Goal: Transaction & Acquisition: Purchase product/service

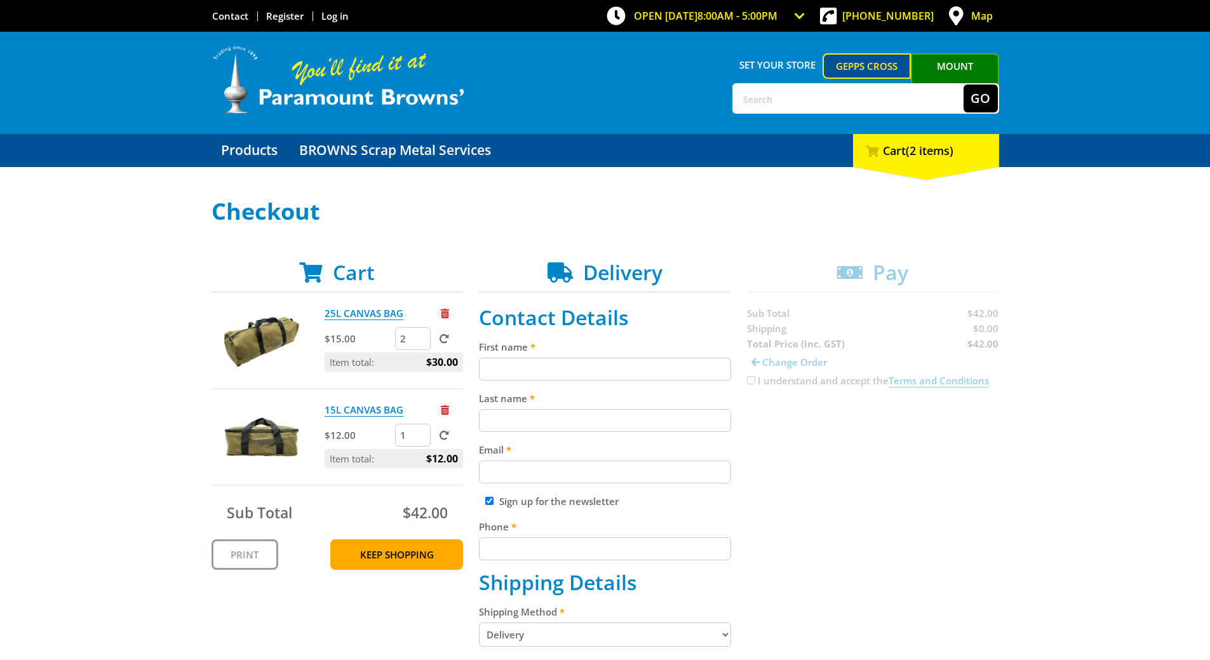
click at [409, 337] on input "2" at bounding box center [413, 338] width 36 height 23
type input "1"
click at [440, 313] on div "25L CANVAS BAG" at bounding box center [394, 317] width 138 height 22
click at [446, 314] on span "Remove from cart" at bounding box center [445, 314] width 8 height 10
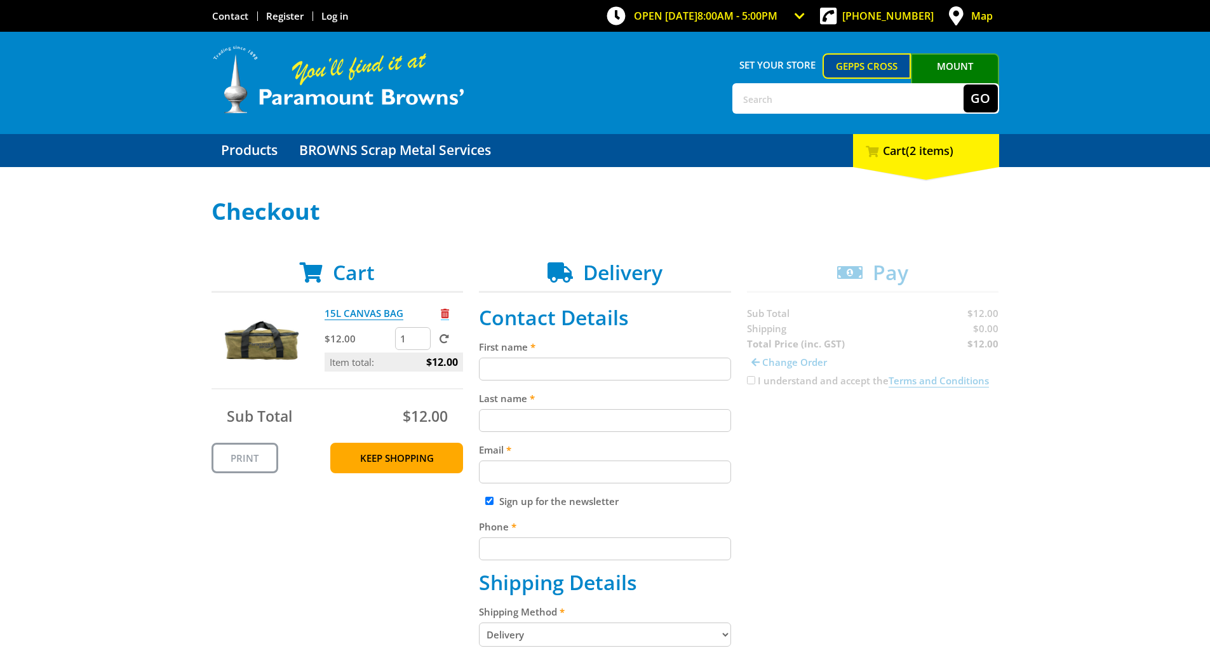
click at [447, 316] on span "Remove from cart" at bounding box center [445, 314] width 8 height 10
